Goal: Navigation & Orientation: Find specific page/section

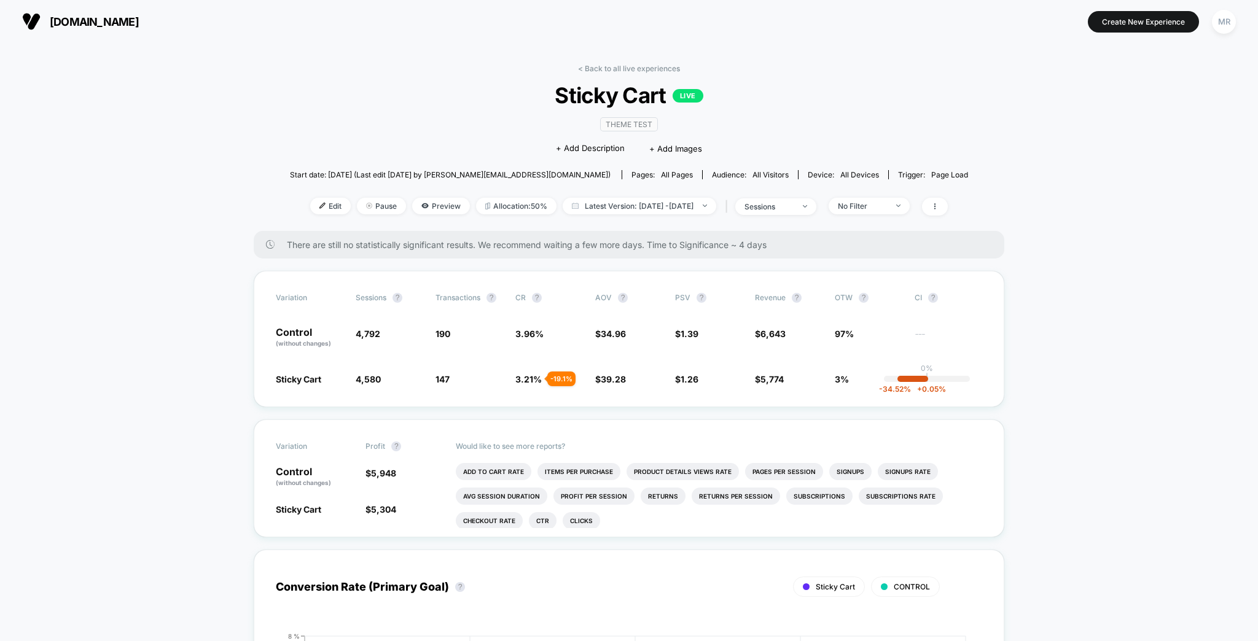
click at [632, 66] on link "< Back to all live experiences" at bounding box center [629, 68] width 102 height 9
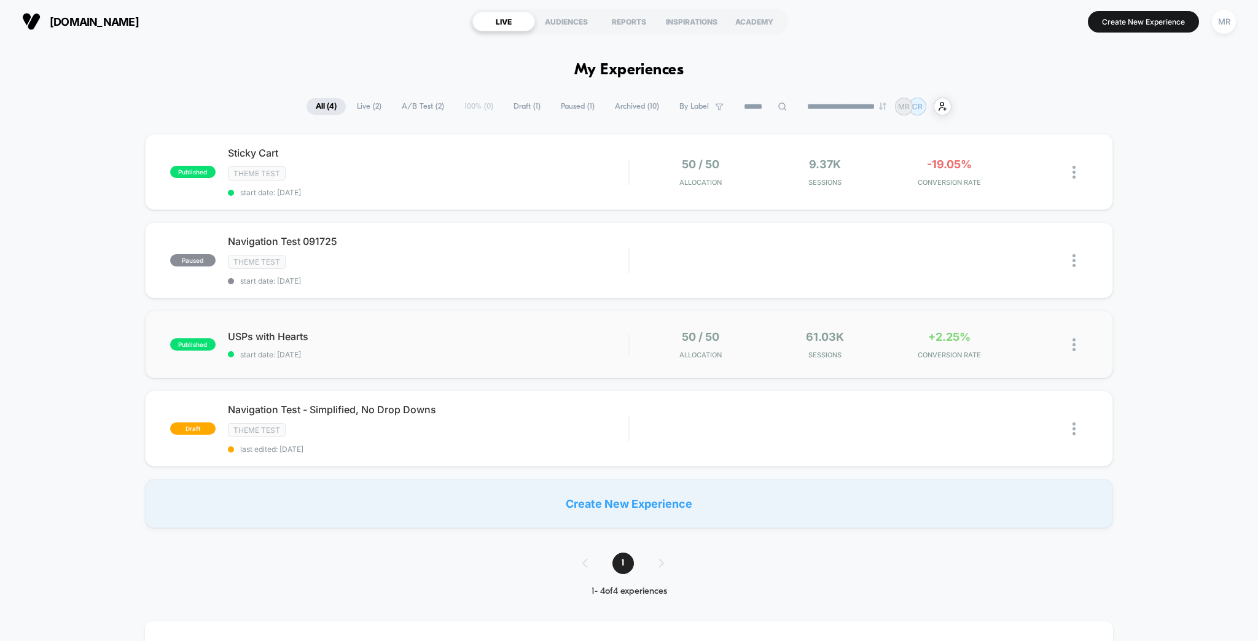
click at [336, 311] on div "published USPs with Hearts start date: [DATE] 50 / 50 Allocation 61.03k Session…" at bounding box center [629, 345] width 969 height 68
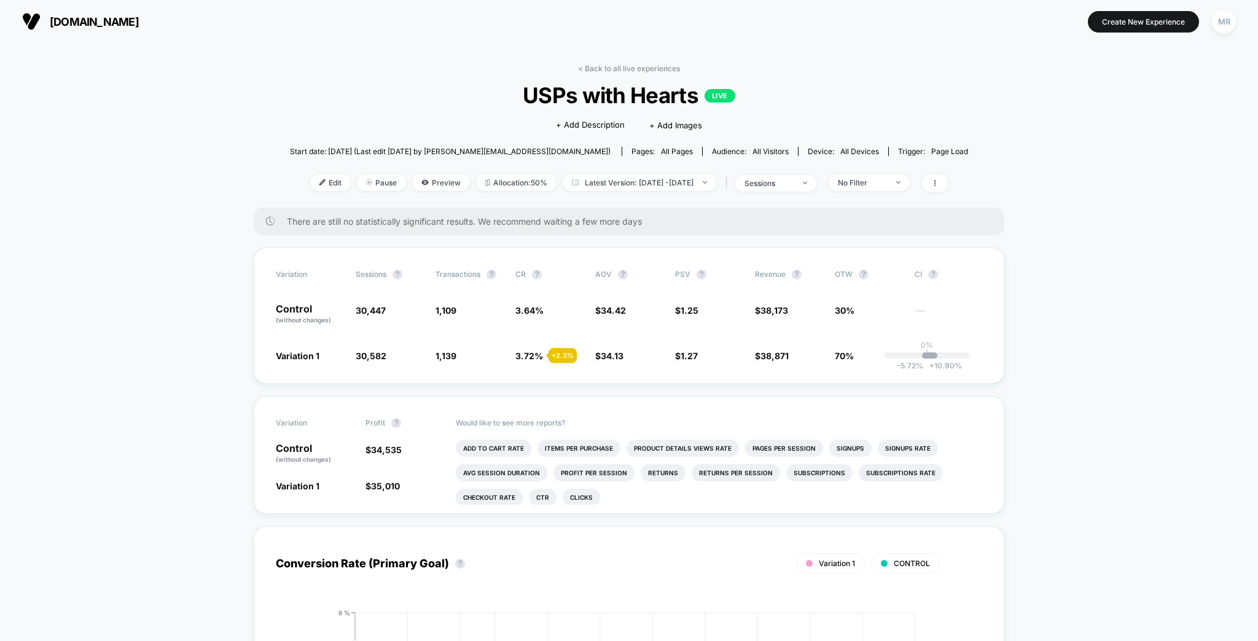
click at [605, 67] on link "< Back to all live experiences" at bounding box center [629, 68] width 102 height 9
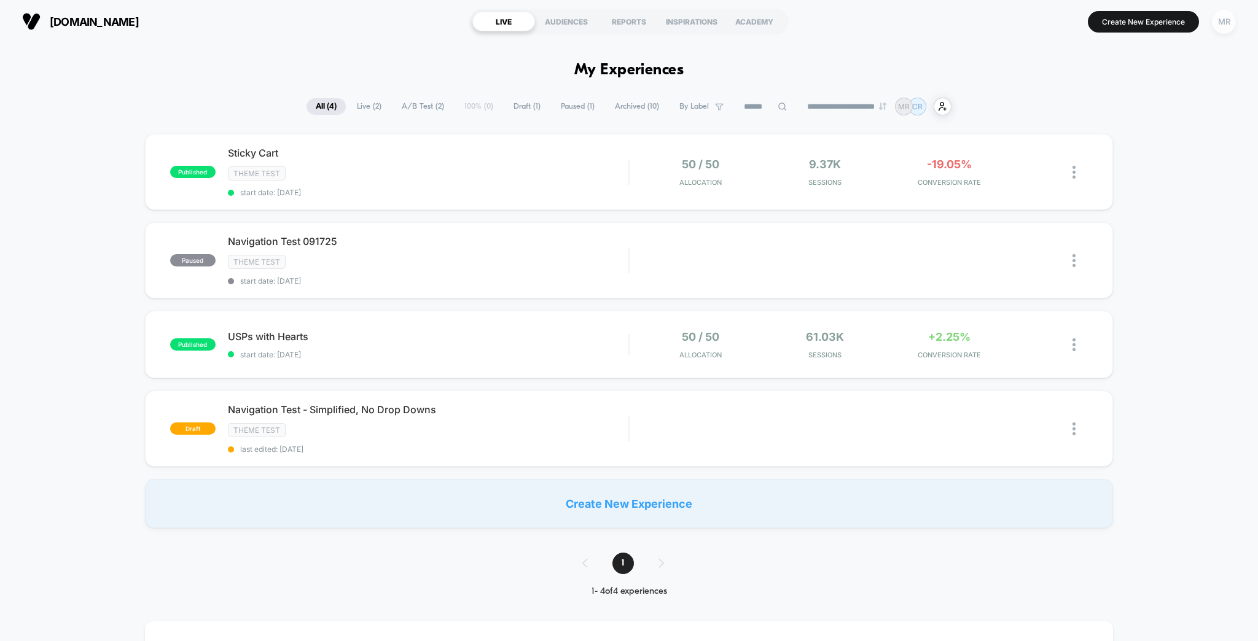
click at [1228, 28] on div "MR" at bounding box center [1224, 22] width 24 height 24
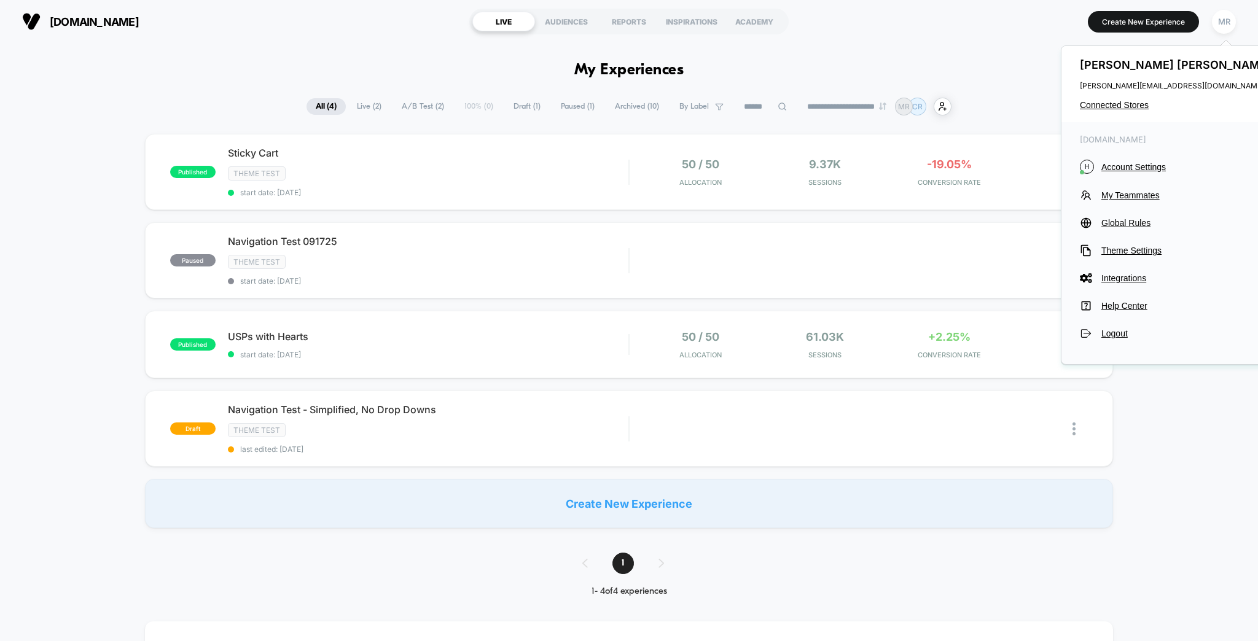
click at [1137, 106] on div "[PERSON_NAME] [PERSON_NAME][EMAIL_ADDRESS][DOMAIN_NAME] Connected Stores" at bounding box center [1177, 84] width 231 height 76
click at [1137, 103] on span "Connected Stores" at bounding box center [1177, 105] width 194 height 10
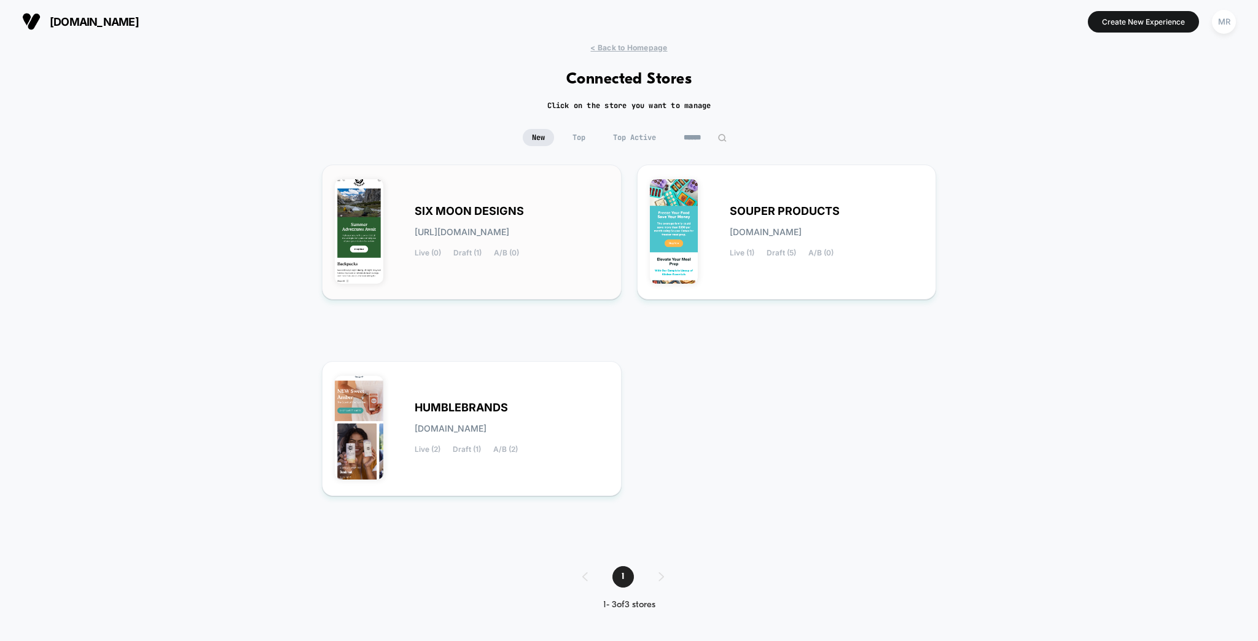
click at [524, 207] on span "SIX MOON DESIGNS" at bounding box center [469, 211] width 109 height 9
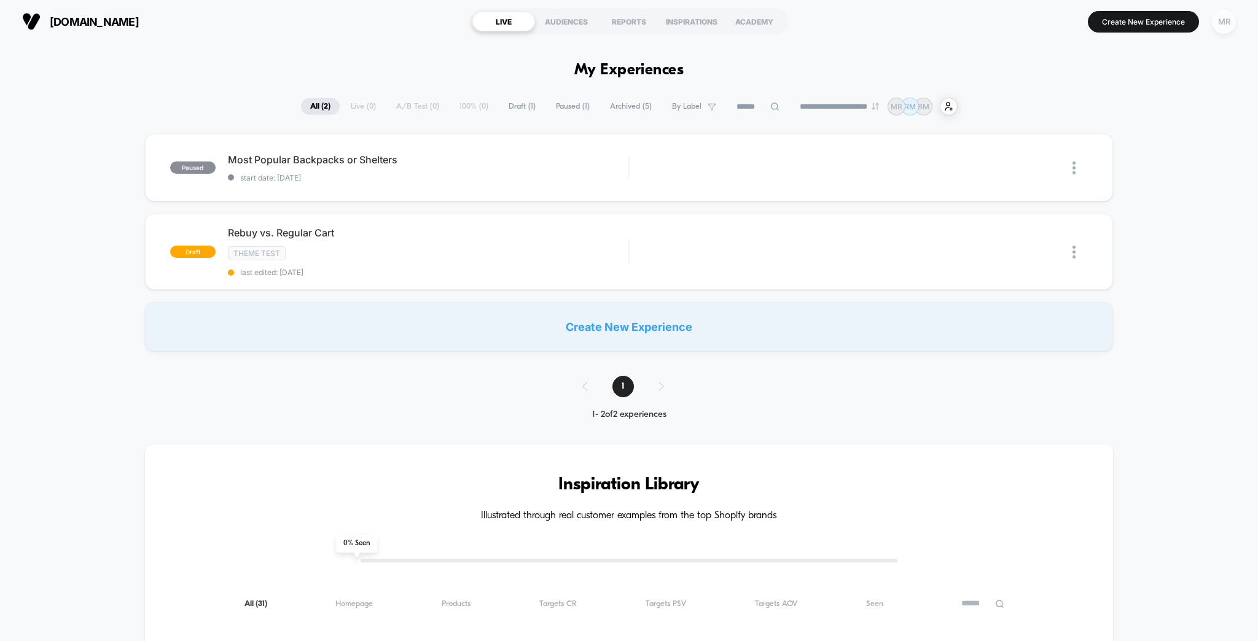
click at [1229, 28] on div "MR" at bounding box center [1224, 22] width 24 height 24
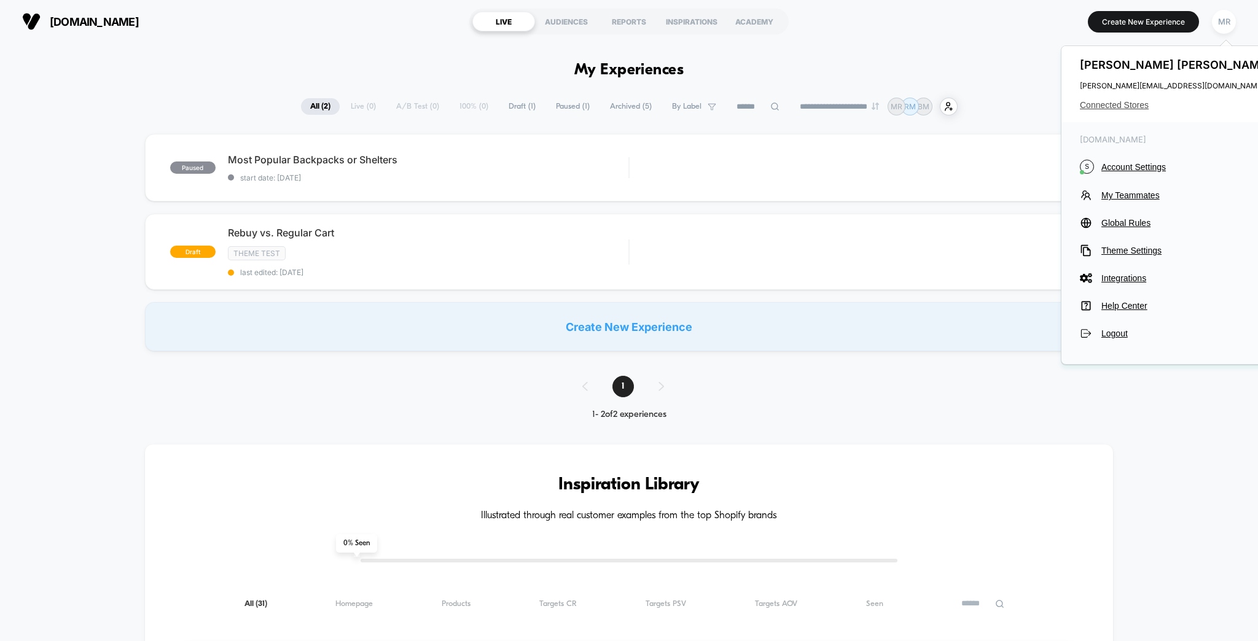
click at [1128, 100] on span "Connected Stores" at bounding box center [1177, 105] width 194 height 10
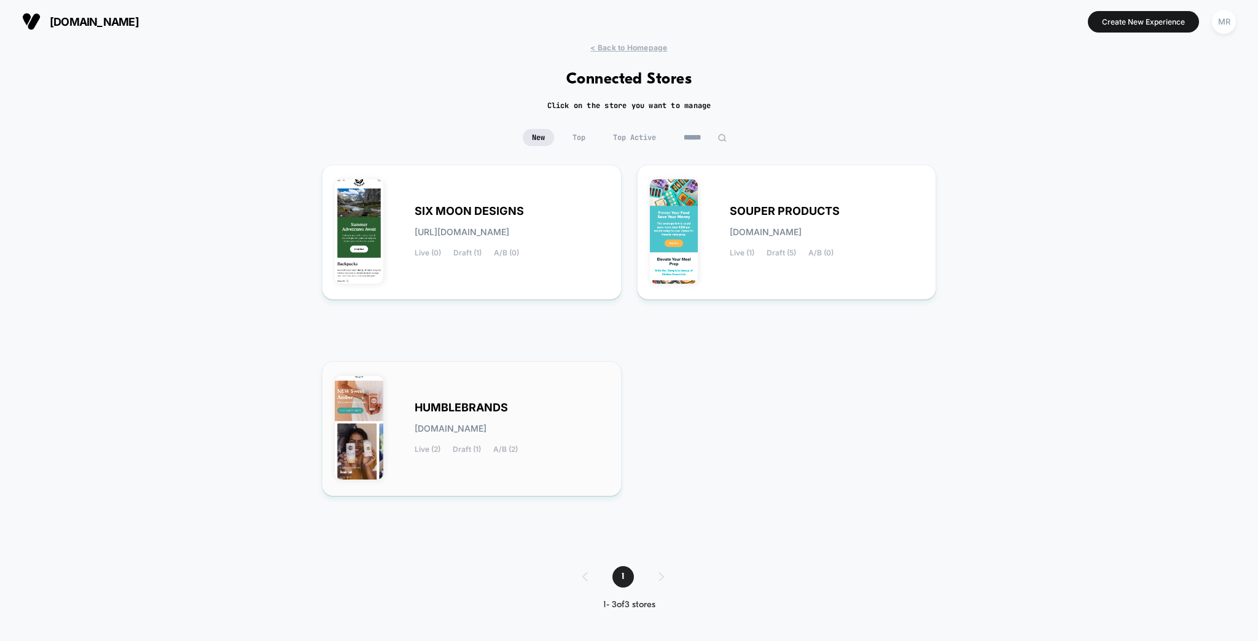
click at [482, 394] on div "HUMBLEBRANDS [DOMAIN_NAME] Live (2) Draft (1) A/B (2)" at bounding box center [472, 428] width 274 height 109
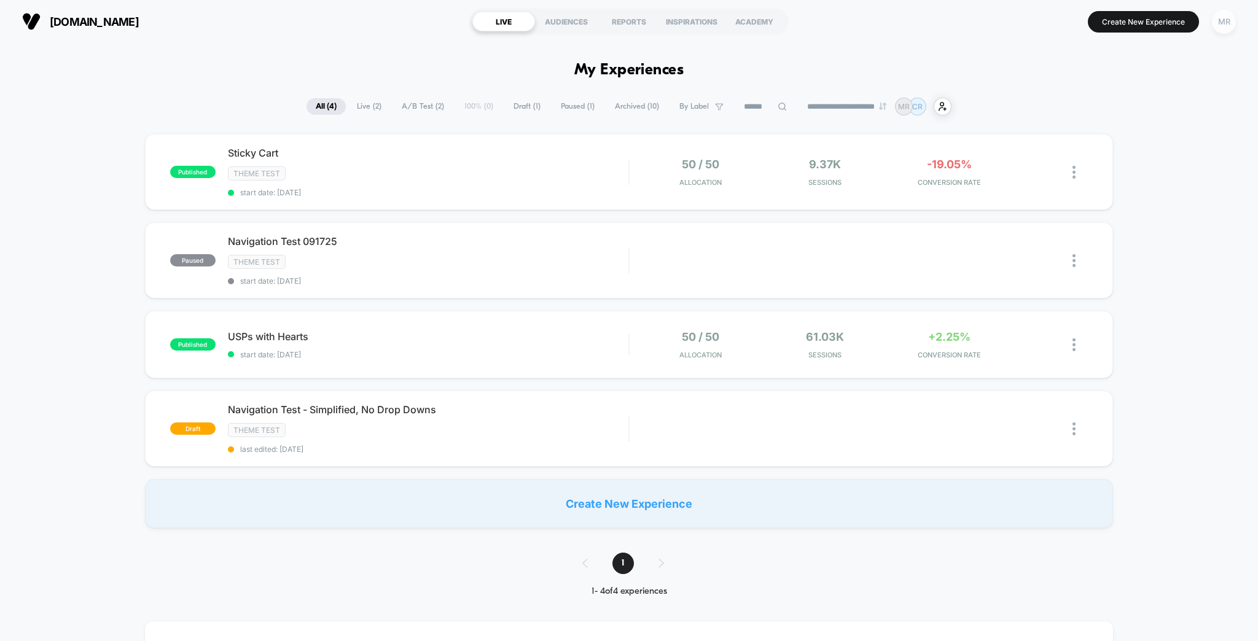
click at [1224, 20] on div "MR" at bounding box center [1224, 22] width 24 height 24
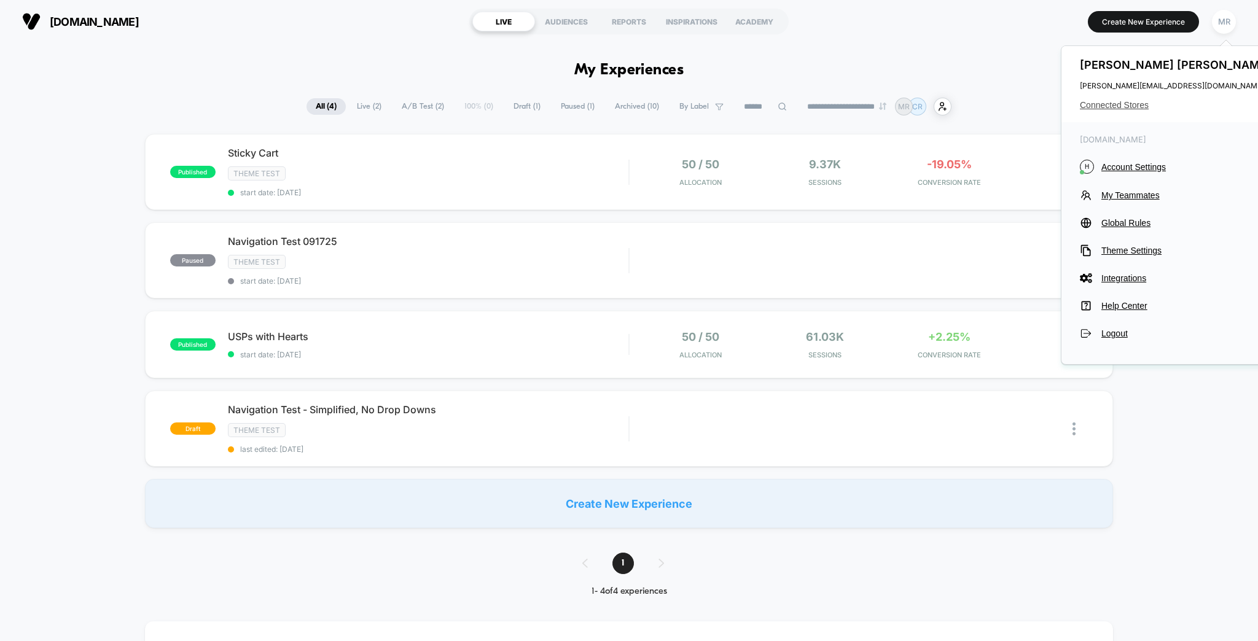
click at [1114, 100] on span "Connected Stores" at bounding box center [1177, 105] width 194 height 10
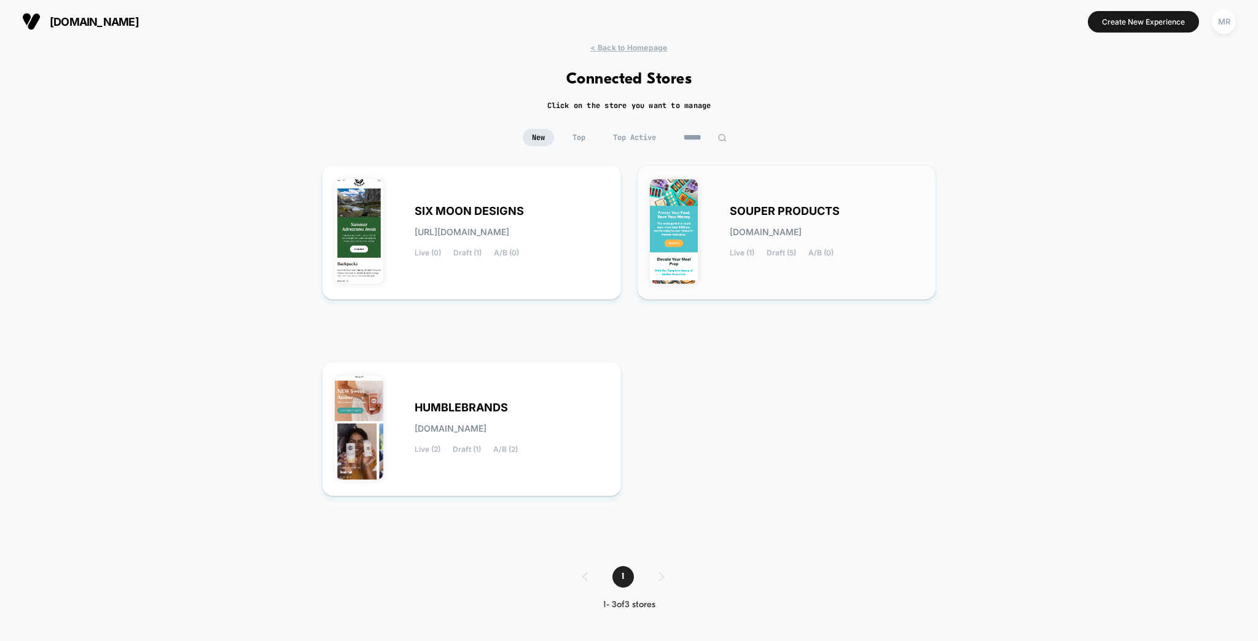
click at [864, 215] on div "SOUPER PRODUCTS [DOMAIN_NAME] Live (1) Draft (5) A/B (0)" at bounding box center [827, 232] width 194 height 50
